Goal: Task Accomplishment & Management: Manage account settings

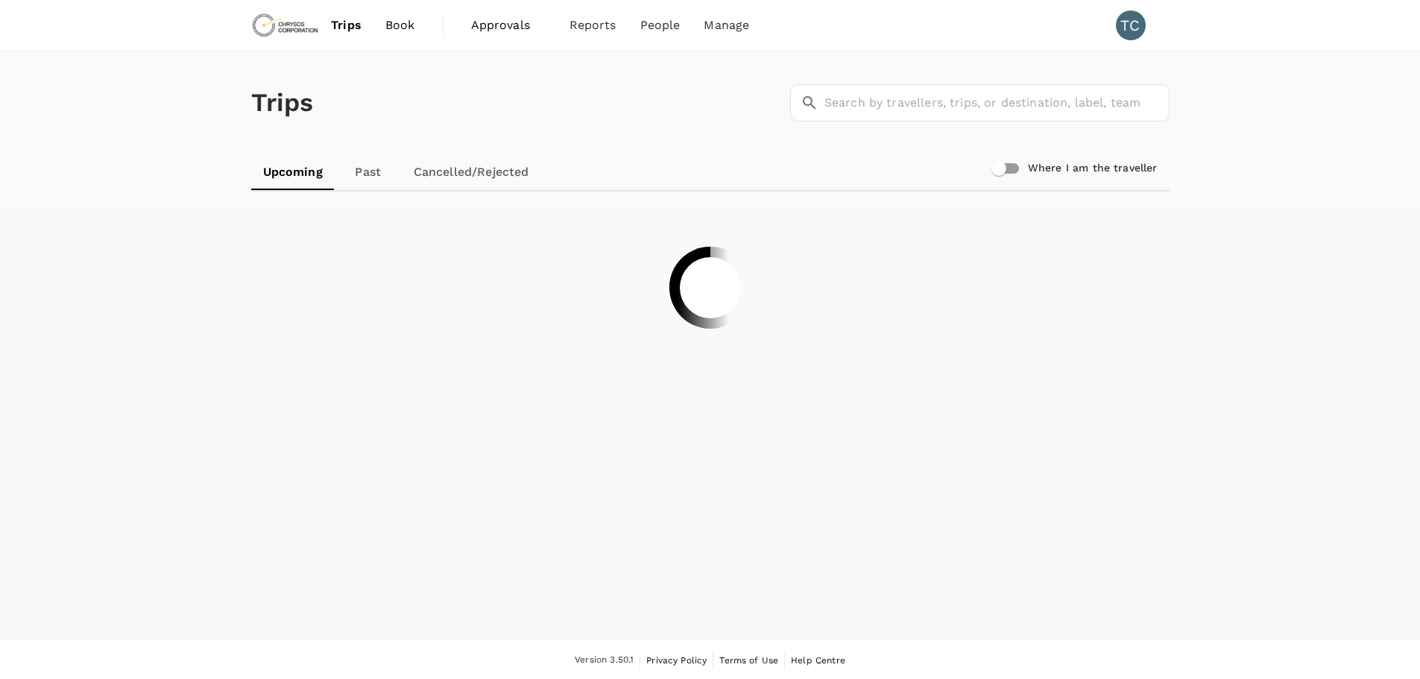
click at [499, 24] on span "Approvals" at bounding box center [508, 25] width 75 height 18
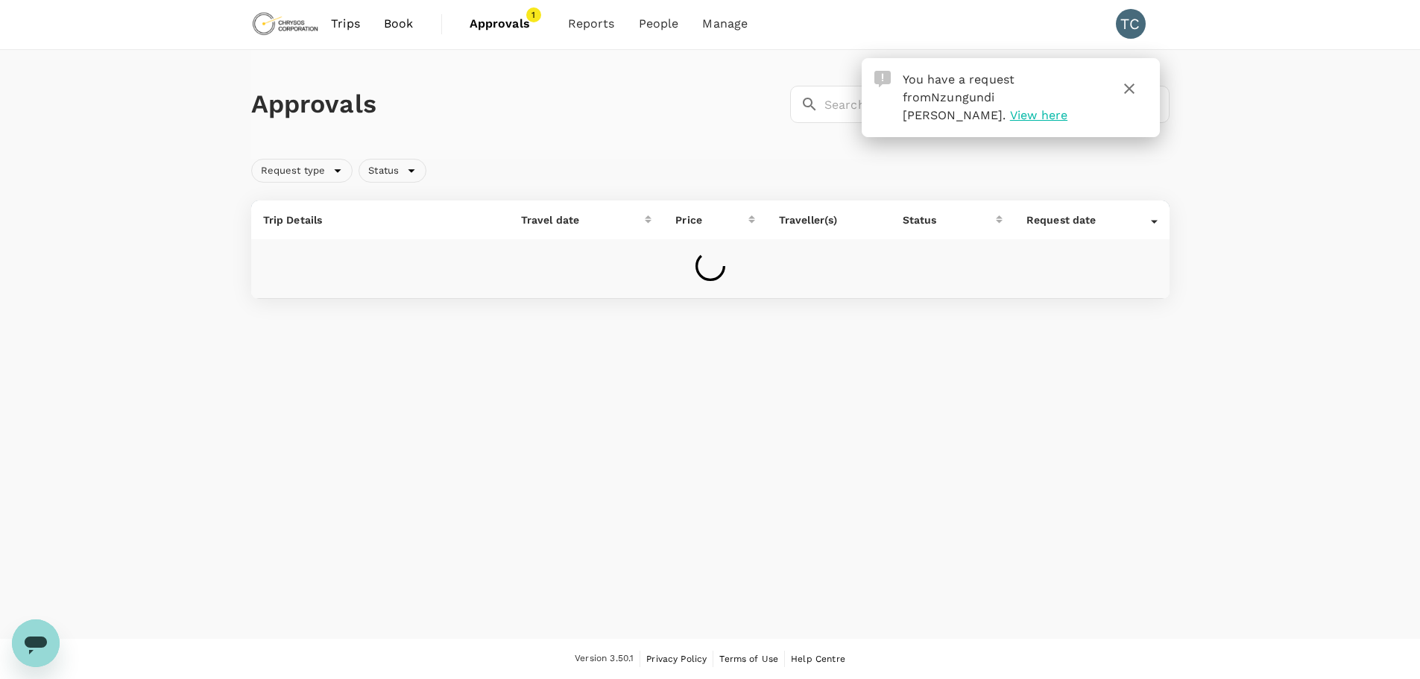
click at [1067, 108] on span "View here" at bounding box center [1038, 115] width 57 height 14
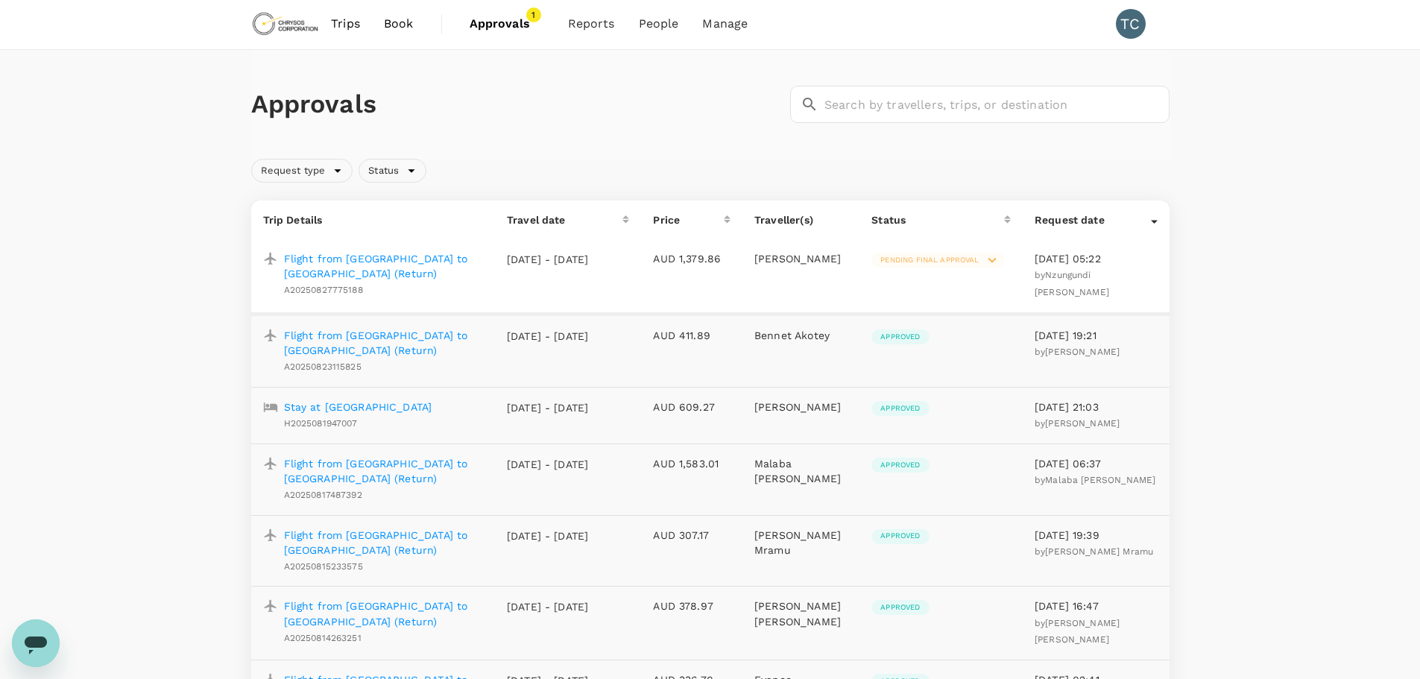
click at [378, 255] on p "Flight from Lubumbashi to Entebbe (Return)" at bounding box center [383, 266] width 199 height 30
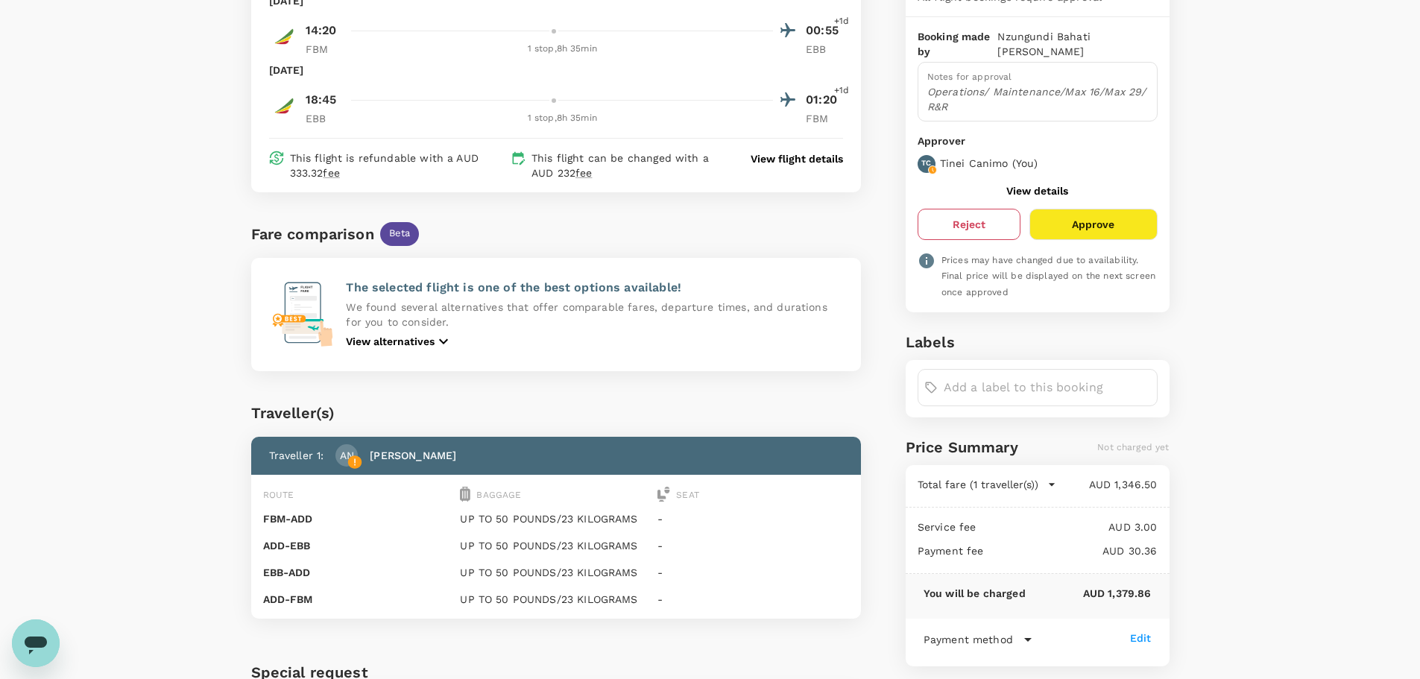
scroll to position [224, 0]
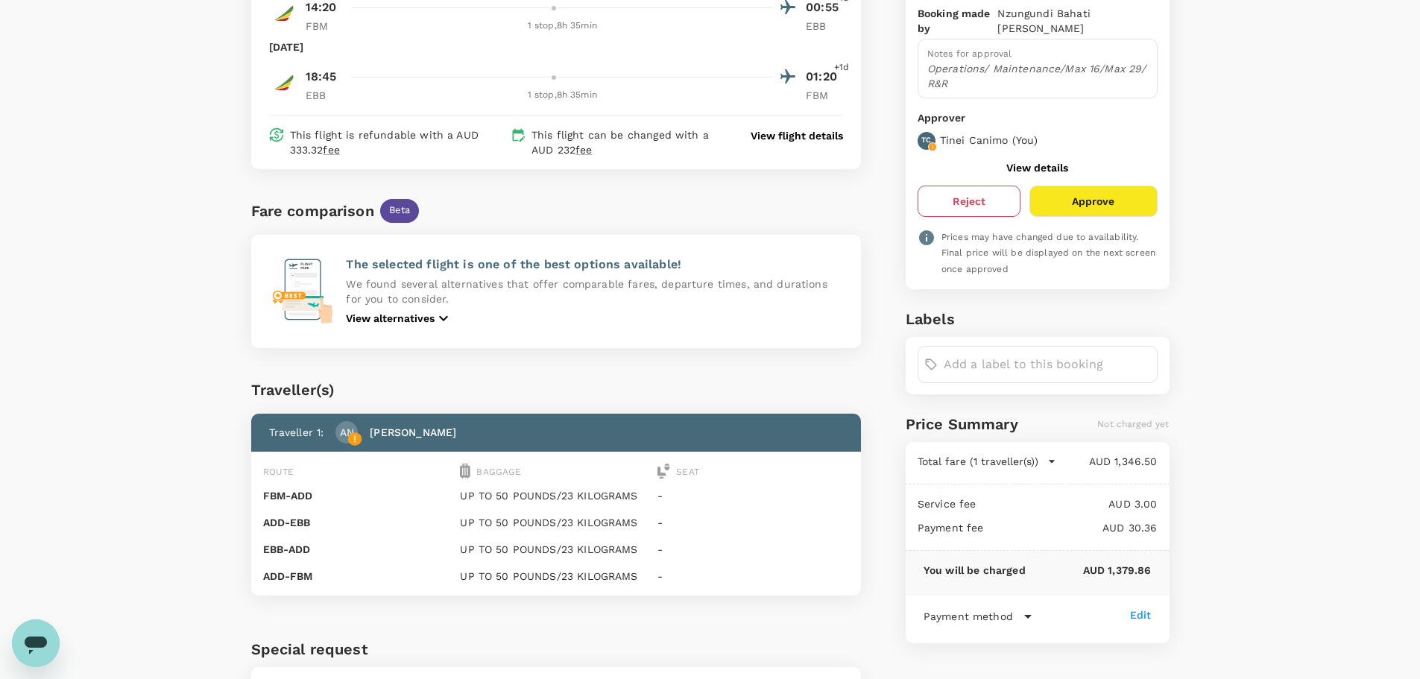
click at [974, 186] on button "Reject" at bounding box center [969, 201] width 103 height 31
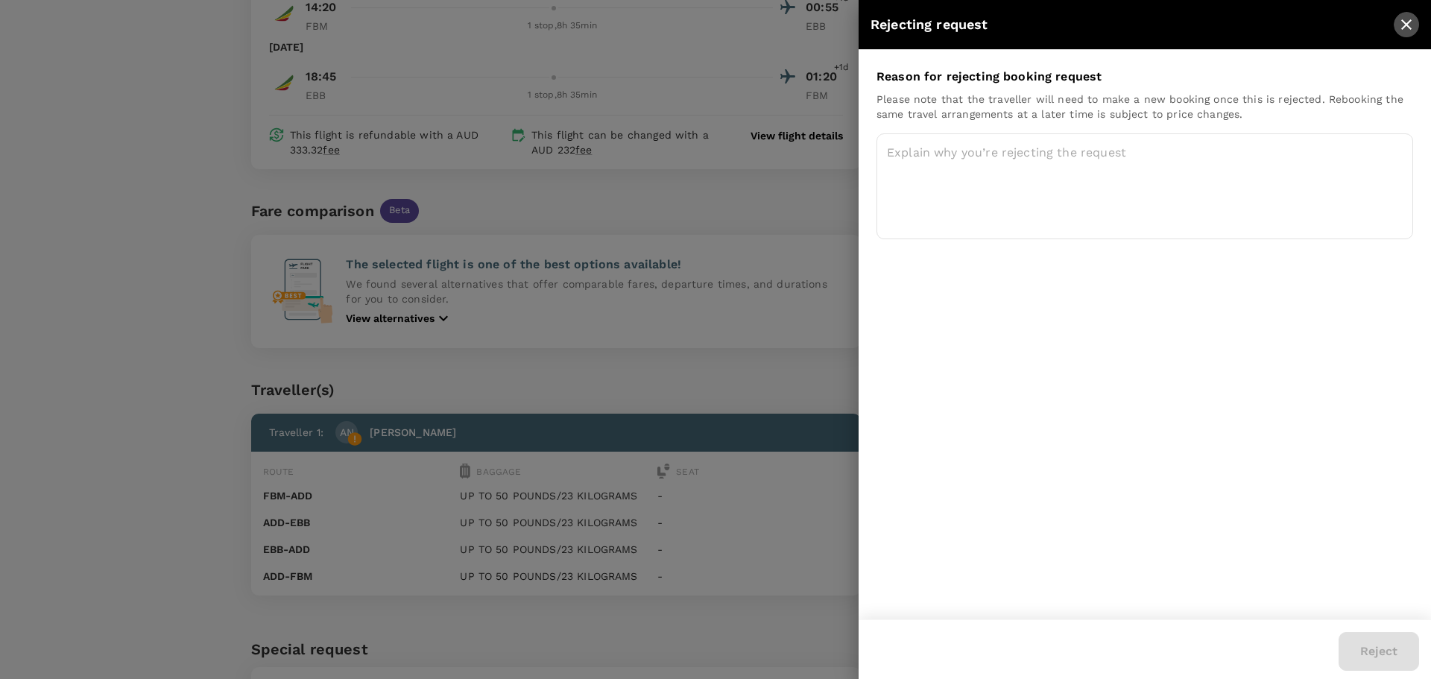
click at [1405, 24] on icon "close" at bounding box center [1406, 24] width 10 height 10
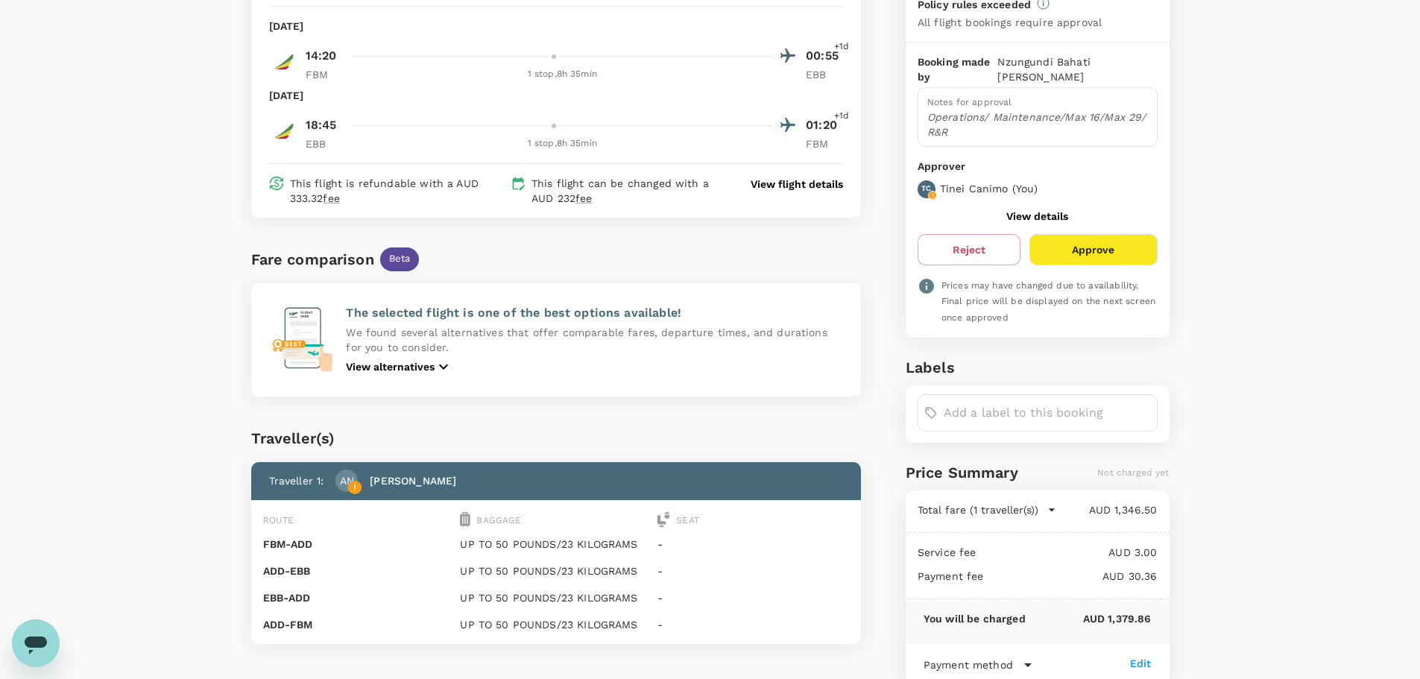
scroll to position [149, 0]
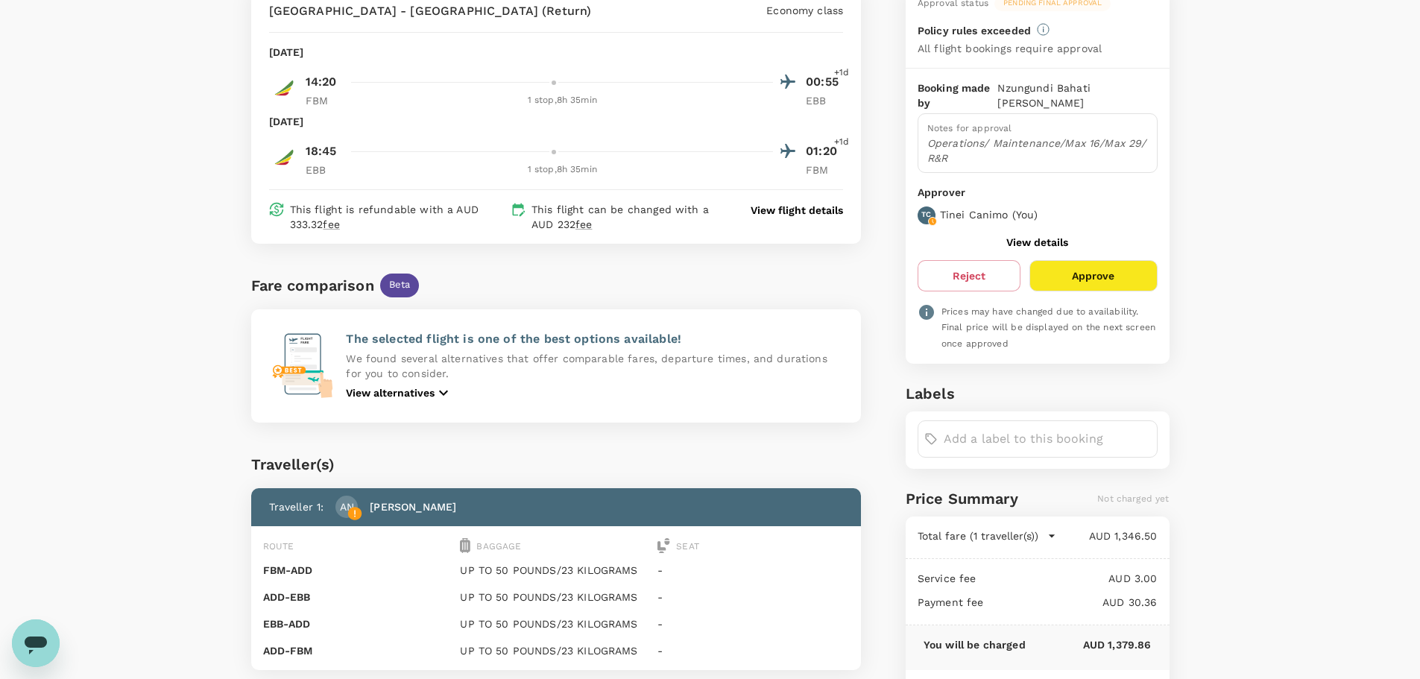
click at [435, 391] on p "View alternatives" at bounding box center [390, 392] width 89 height 15
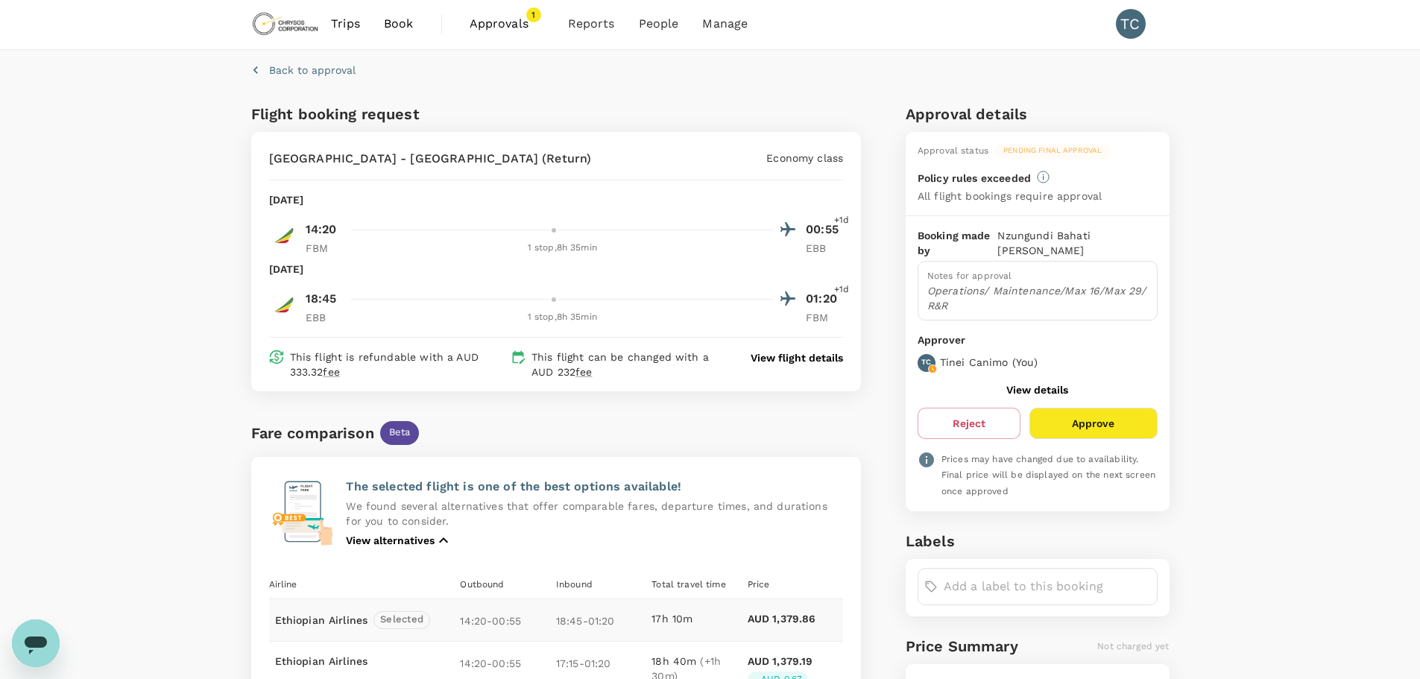
scroll to position [0, 0]
click at [993, 411] on button "Reject" at bounding box center [969, 424] width 103 height 31
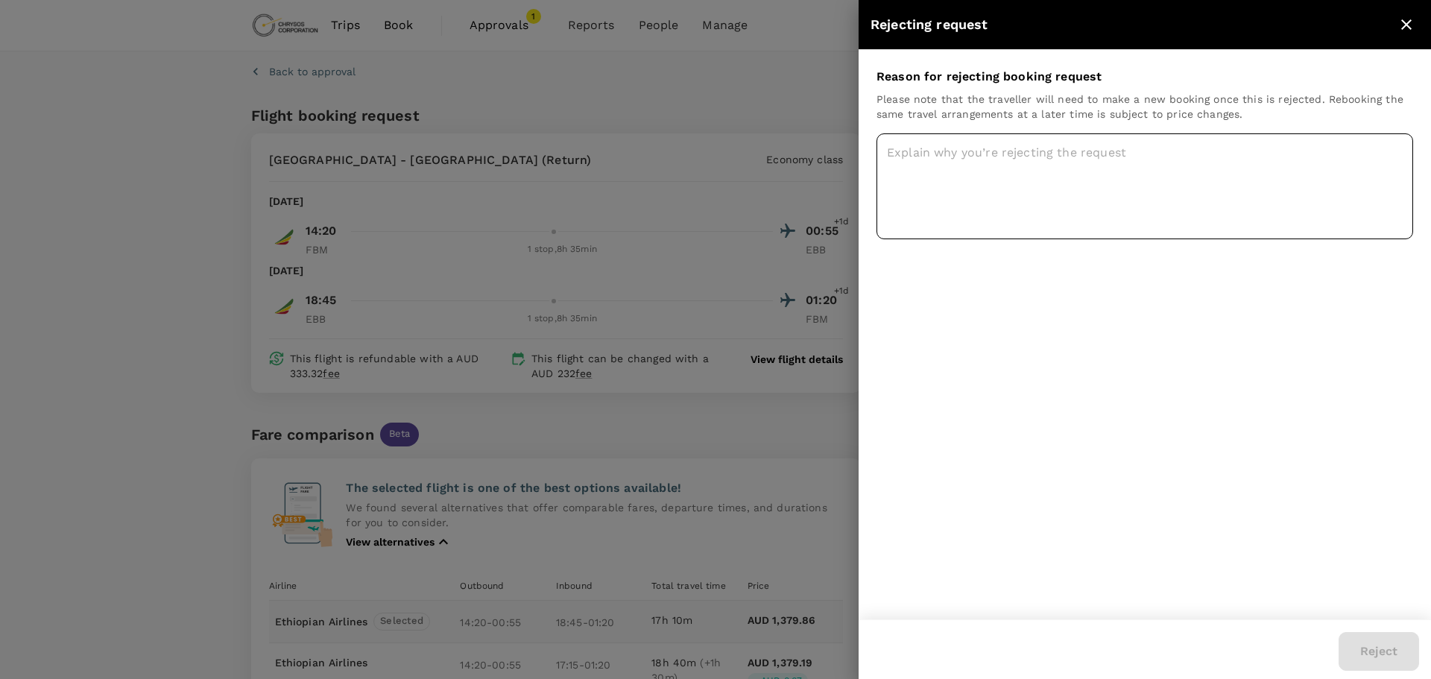
click at [925, 162] on textarea at bounding box center [1145, 186] width 537 height 106
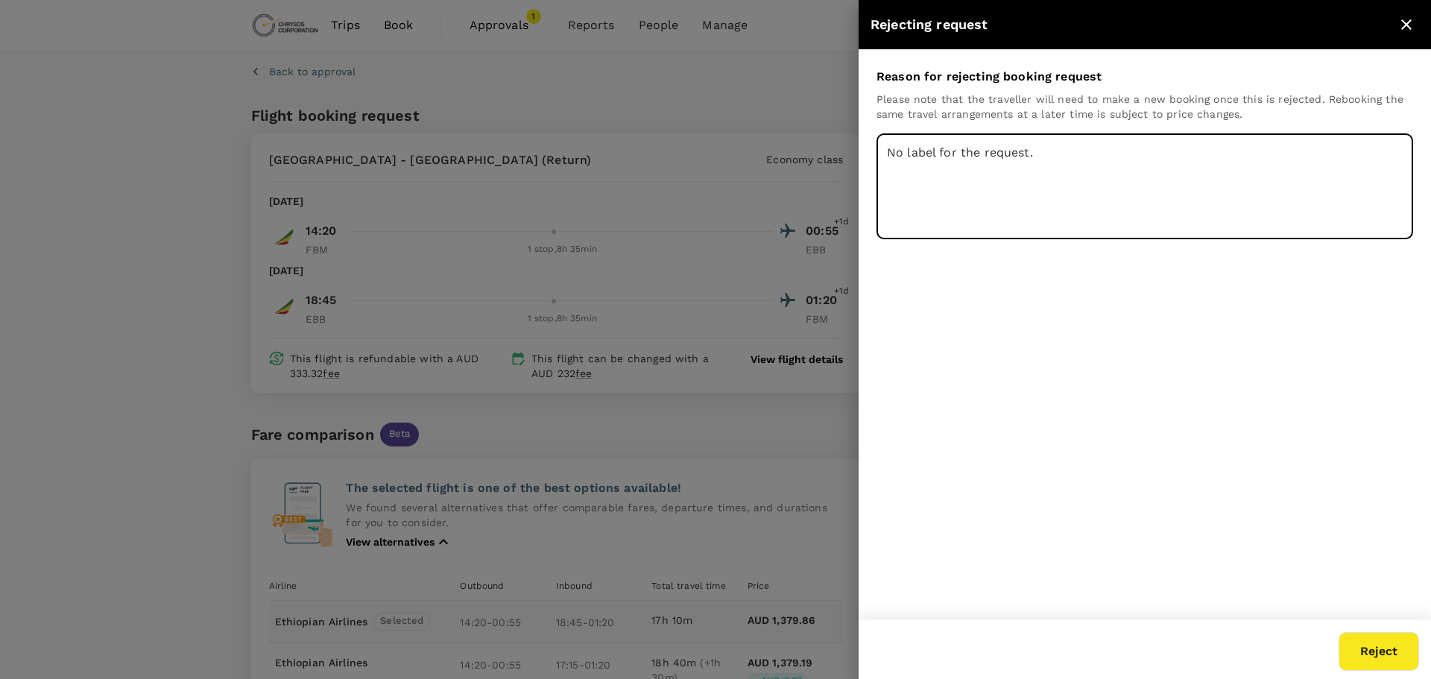
type textarea "No label for the request."
click at [1384, 643] on button "Reject" at bounding box center [1379, 651] width 81 height 39
